Goal: Navigation & Orientation: Find specific page/section

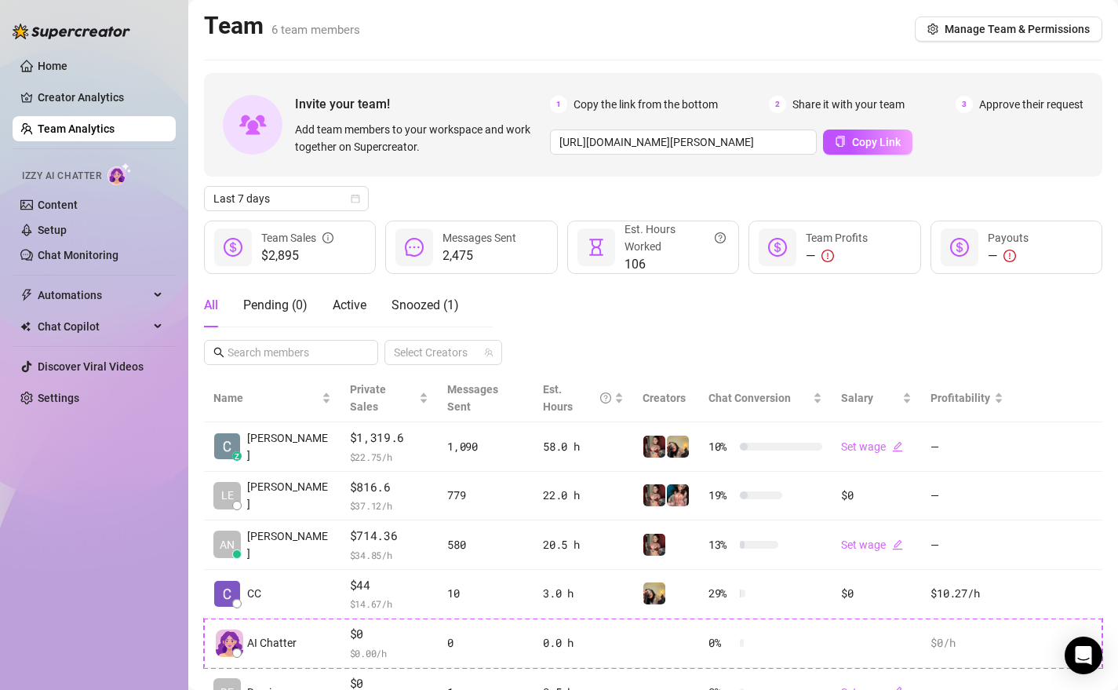
scroll to position [20, 0]
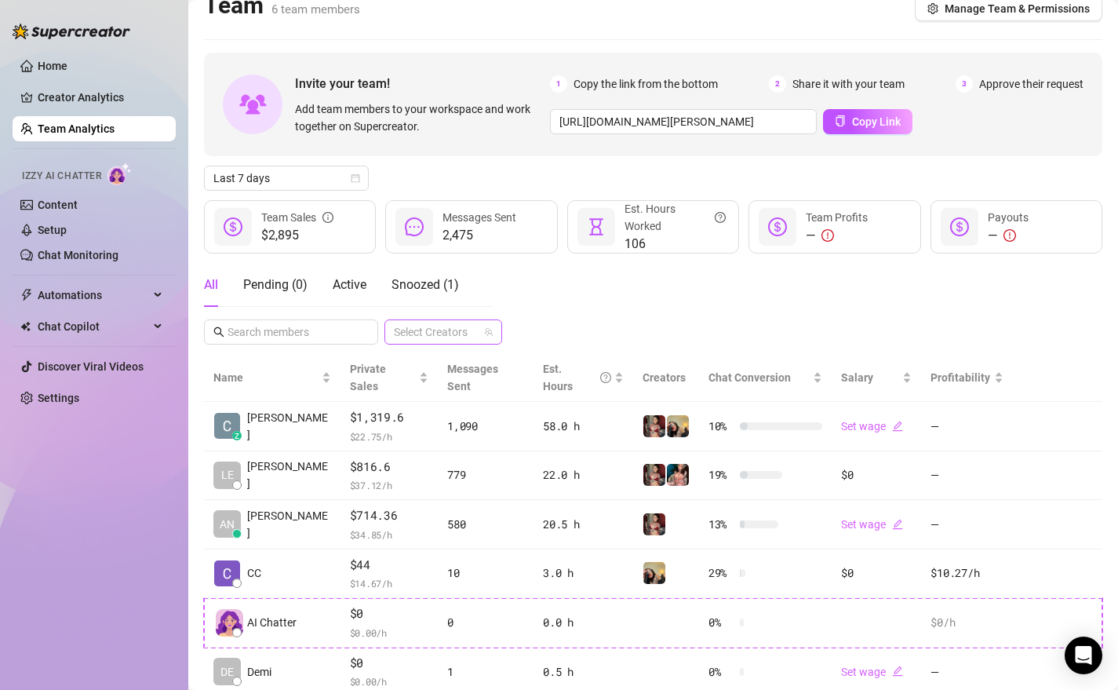
click at [456, 331] on div at bounding box center [435, 332] width 95 height 22
click at [414, 430] on span "Select tree node" at bounding box center [417, 431] width 13 height 13
click at [609, 294] on div "All Pending ( 0 ) Active Snoozed ( 1 ) 1 Accounts" at bounding box center [653, 304] width 899 height 82
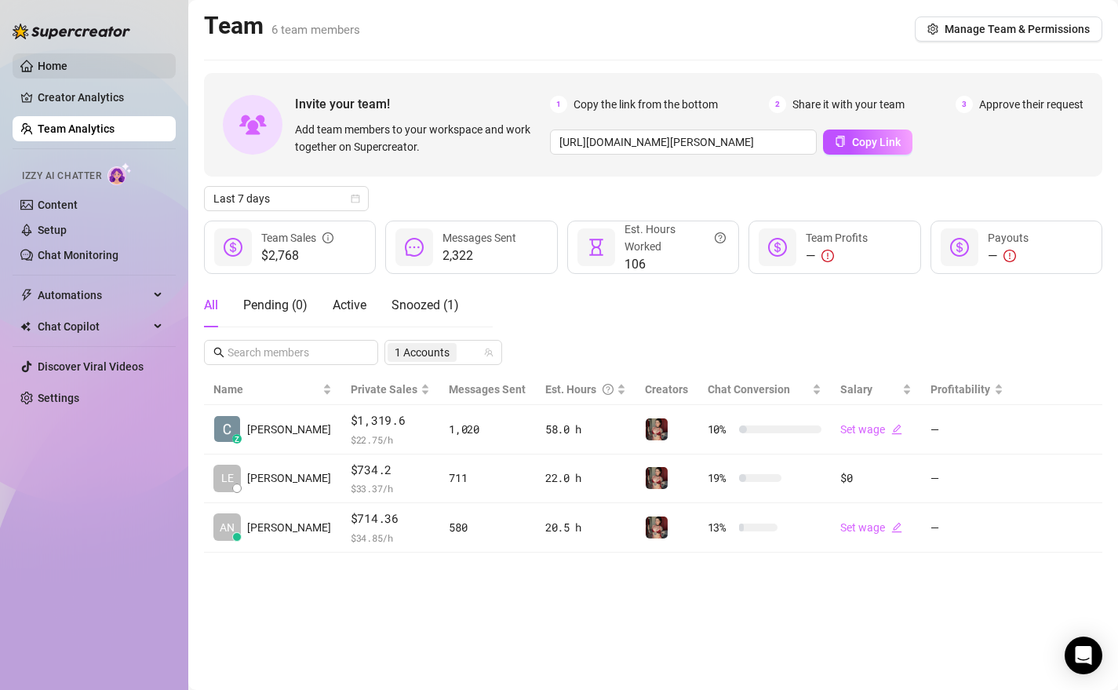
click at [54, 60] on link "Home" at bounding box center [53, 66] width 30 height 13
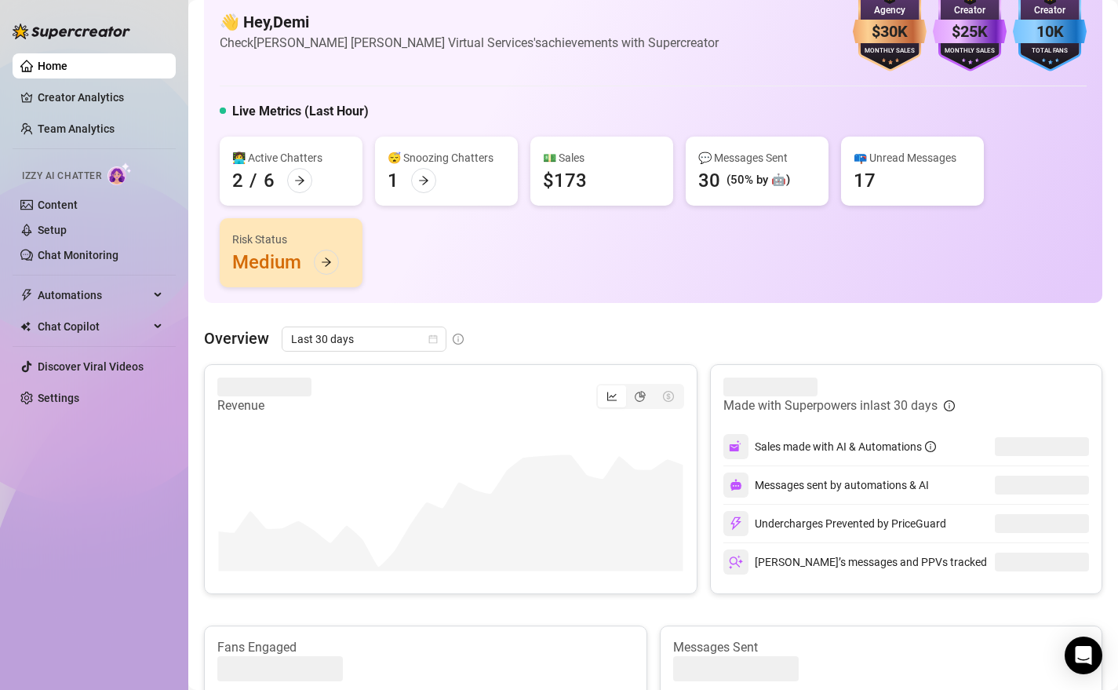
scroll to position [50, 0]
